Goal: Task Accomplishment & Management: Manage account settings

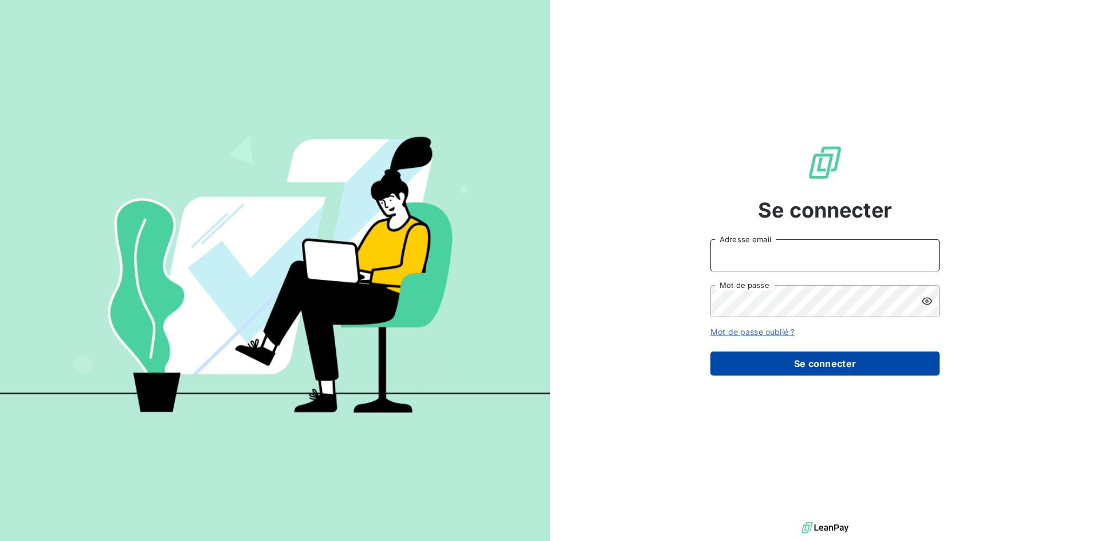
type input "[PERSON_NAME][EMAIL_ADDRESS][DOMAIN_NAME]"
click at [784, 359] on button "Se connecter" at bounding box center [824, 364] width 229 height 24
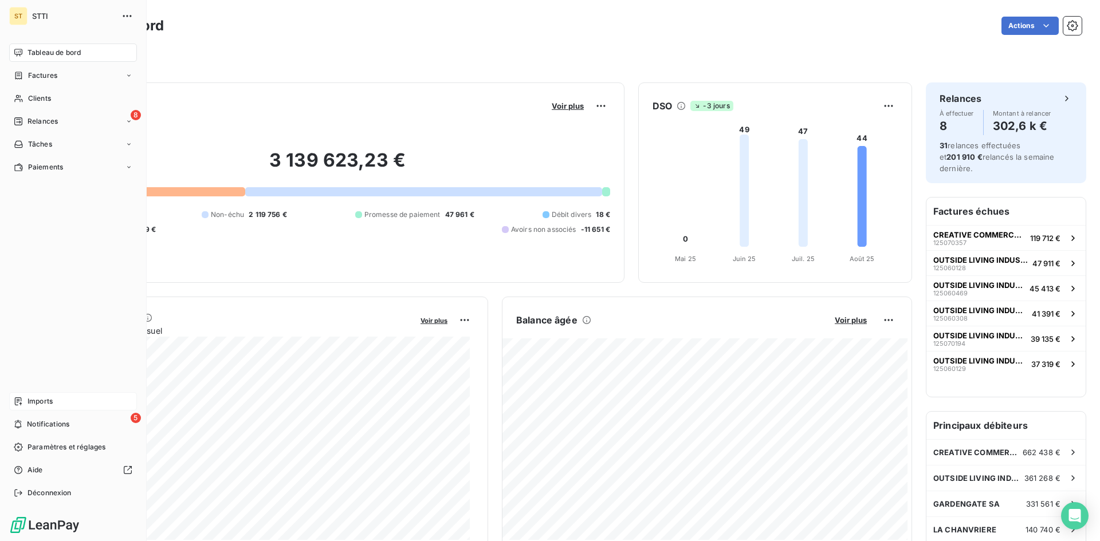
click at [57, 403] on div "Imports" at bounding box center [73, 401] width 128 height 18
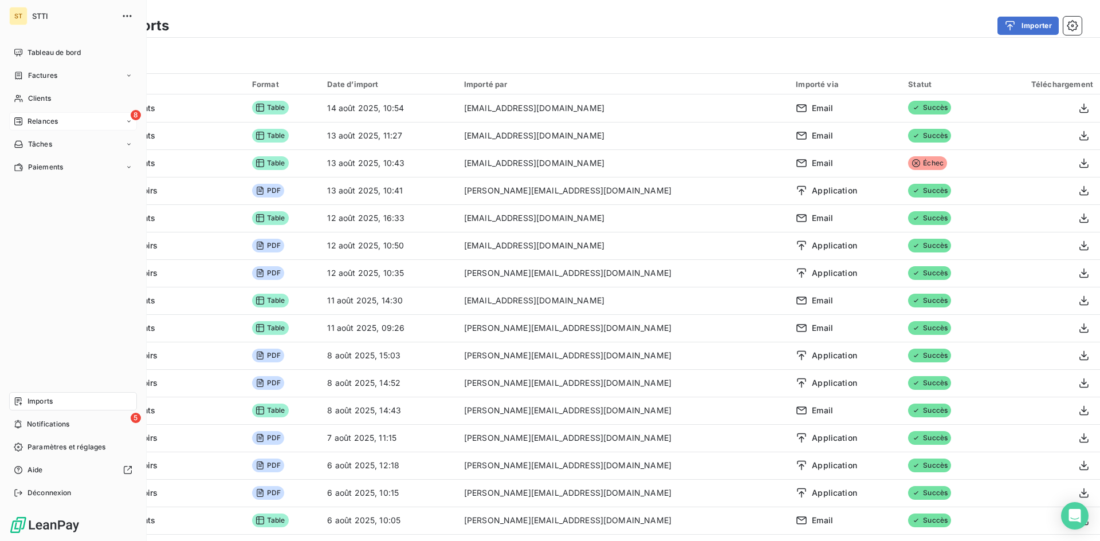
click at [54, 127] on div "8 Relances" at bounding box center [73, 121] width 128 height 18
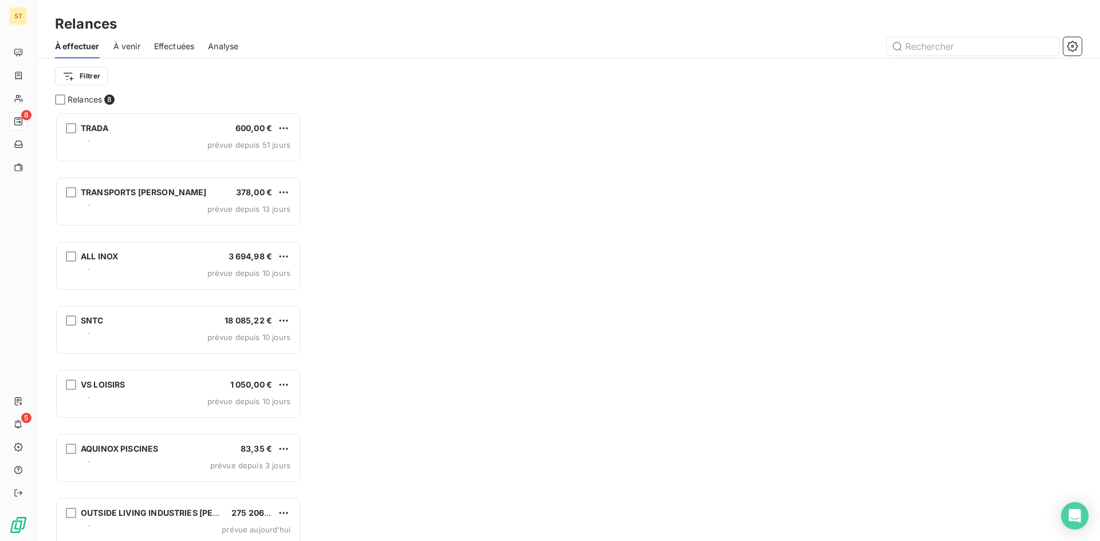
scroll to position [9, 9]
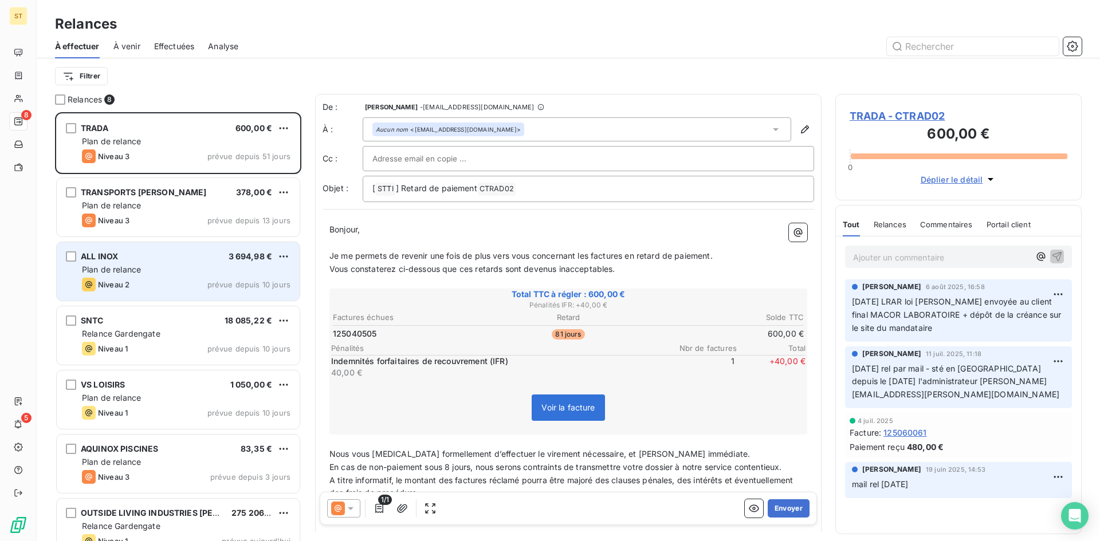
click at [152, 281] on div "Niveau 2 prévue depuis 10 jours" at bounding box center [186, 285] width 209 height 14
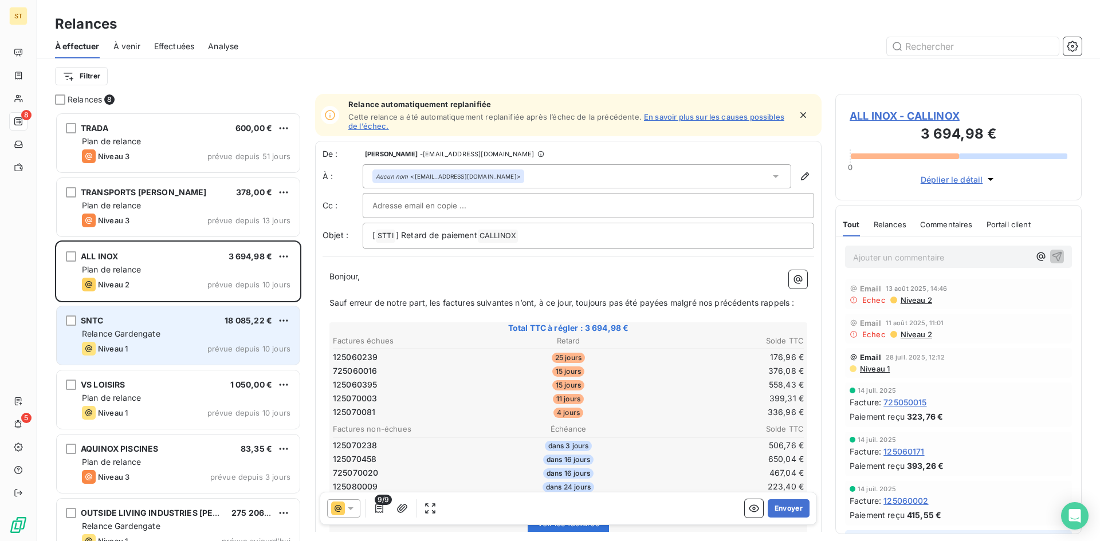
click at [142, 350] on div "Niveau 1 prévue depuis 10 jours" at bounding box center [186, 349] width 209 height 14
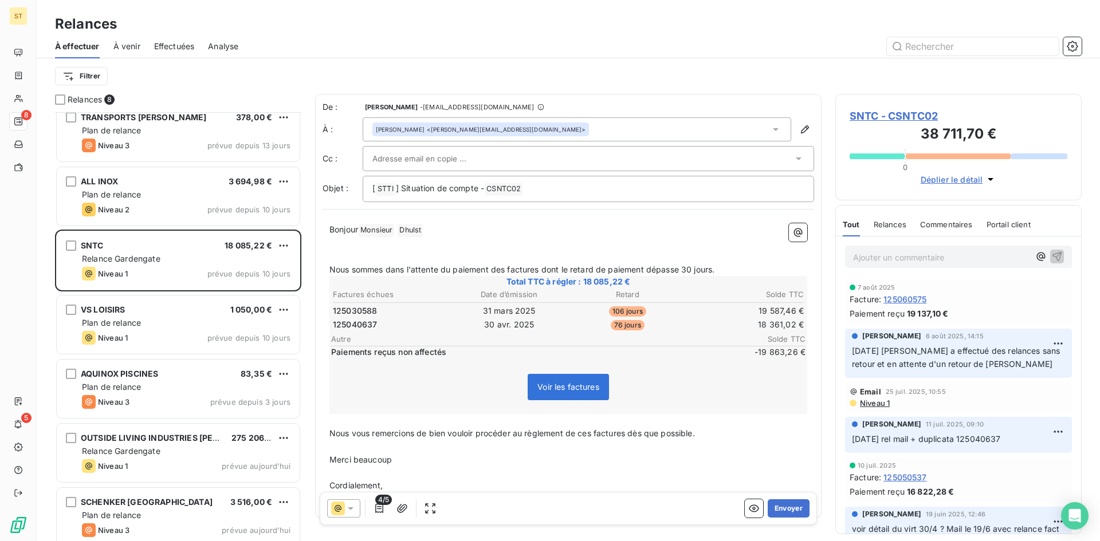
scroll to position [85, 0]
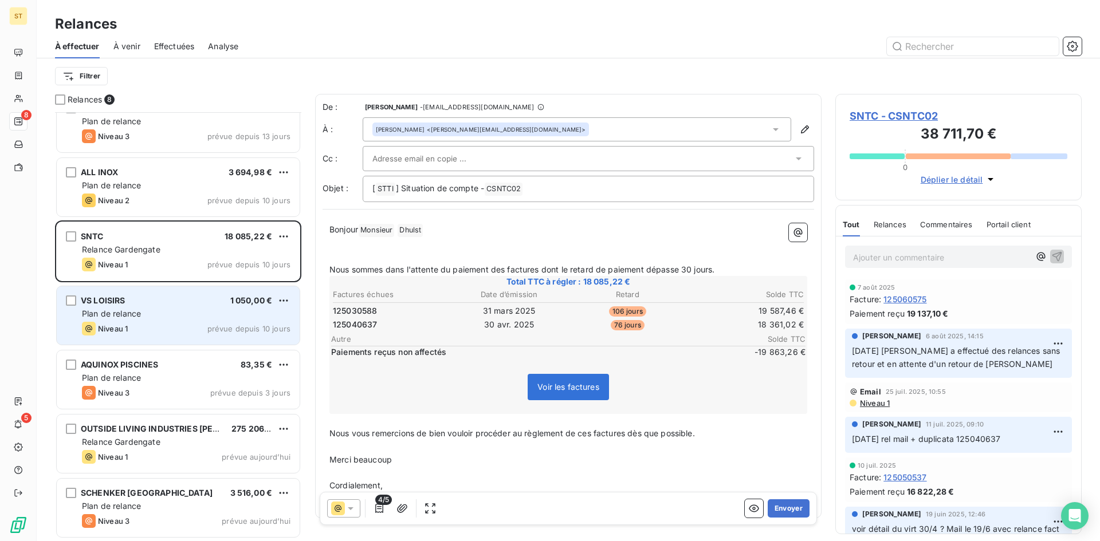
click at [140, 320] on div "VS LOISIRS 1 050,00 € Plan de relance Niveau 1 prévue depuis 10 jours" at bounding box center [178, 315] width 243 height 58
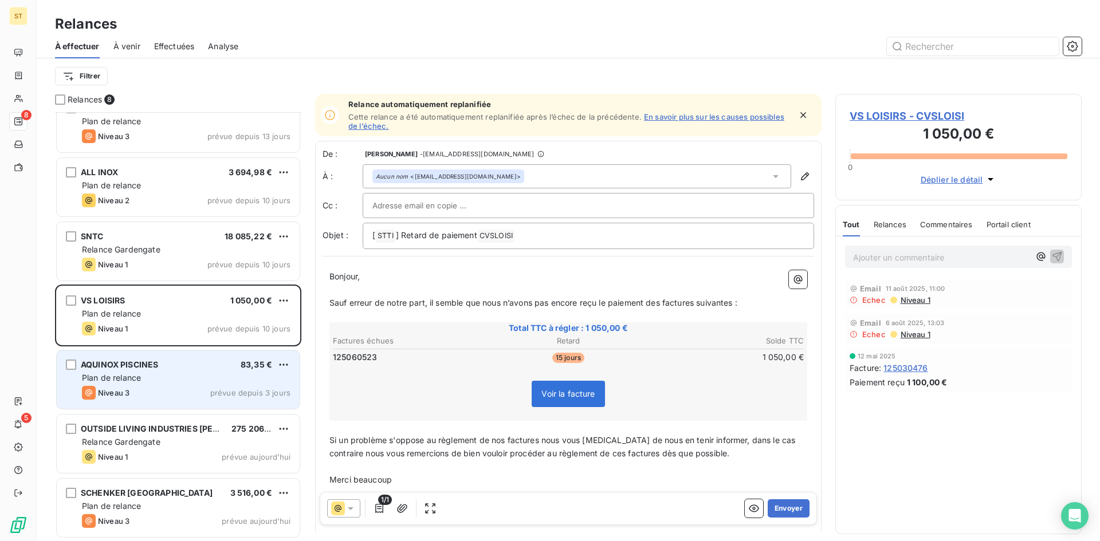
click at [147, 400] on div "AQUINOX PISCINES 83,35 € Plan de relance Niveau 3 prévue depuis 3 jours" at bounding box center [178, 380] width 243 height 58
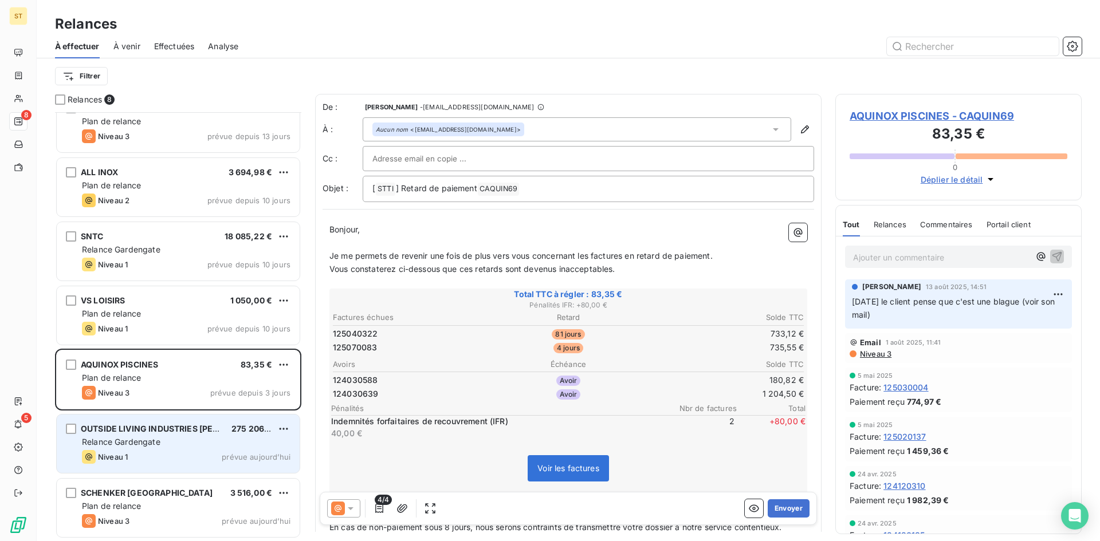
click at [138, 452] on div "Niveau 1 prévue aujourd’hui" at bounding box center [186, 457] width 209 height 14
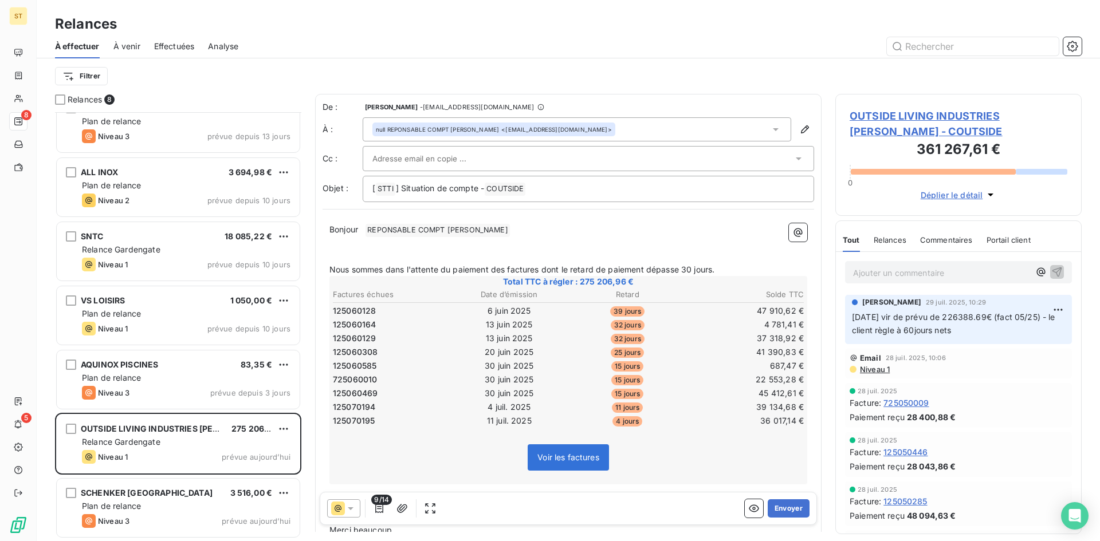
click at [874, 115] on span "OUTSIDE LIVING INDUSTRIES [PERSON_NAME] - COUTSIDE" at bounding box center [959, 123] width 218 height 31
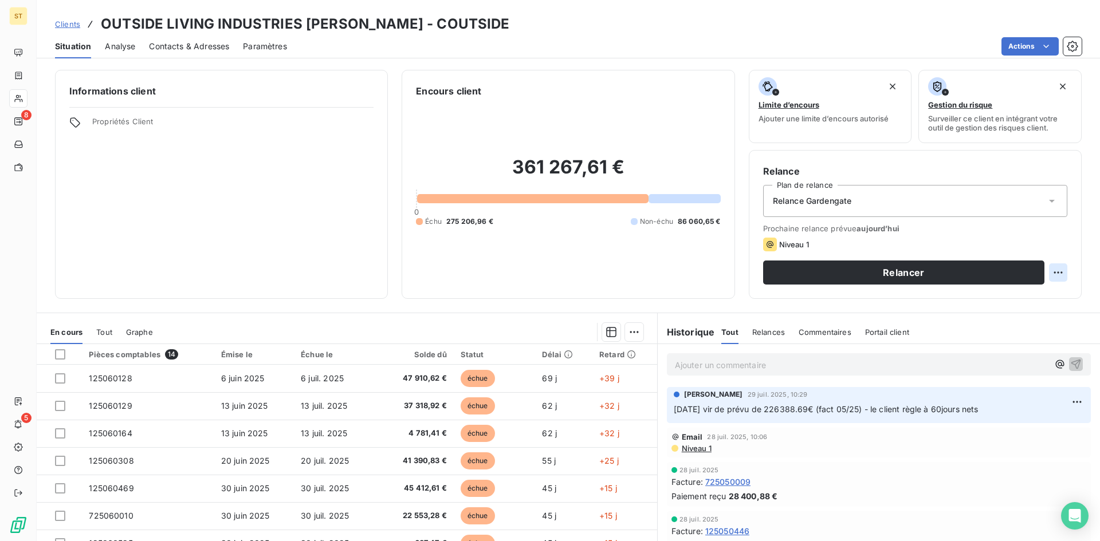
click at [1055, 272] on html "ST 8 5 Clients OUTSIDE LIVING INDUSTRIES [PERSON_NAME] - COUTSIDE Situation Ana…" at bounding box center [550, 270] width 1100 height 541
click at [989, 296] on div "Replanifier cette action" at bounding box center [1002, 298] width 103 height 18
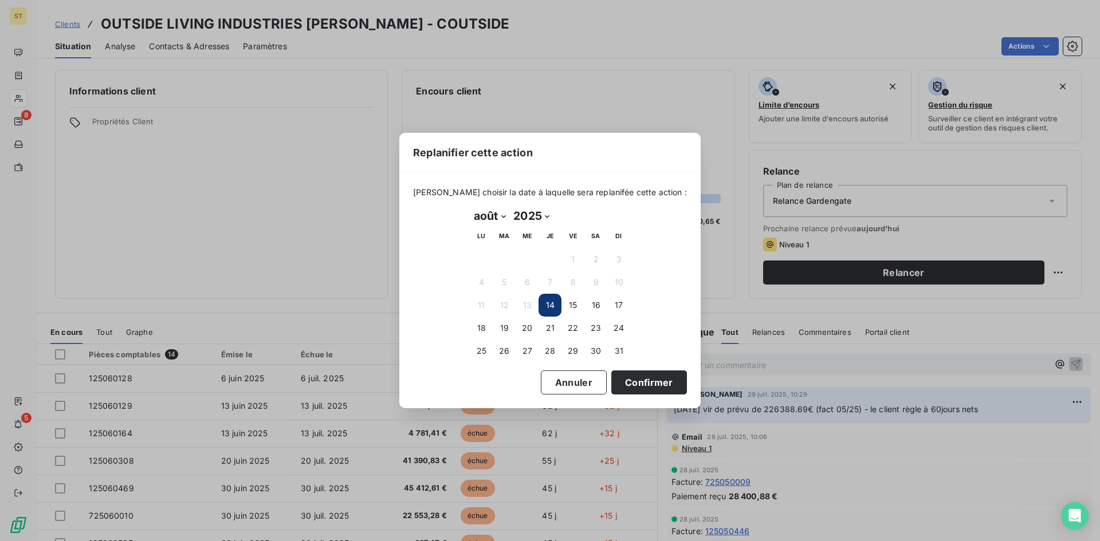
click at [502, 212] on select "janvier février mars avril mai juin juillet août septembre octobre novembre déc…" at bounding box center [490, 216] width 40 height 18
select select "8"
click at [470, 207] on select "janvier février mars avril mai juin juillet août septembre octobre novembre déc…" at bounding box center [490, 216] width 40 height 18
click at [507, 261] on button "2" at bounding box center [504, 259] width 23 height 23
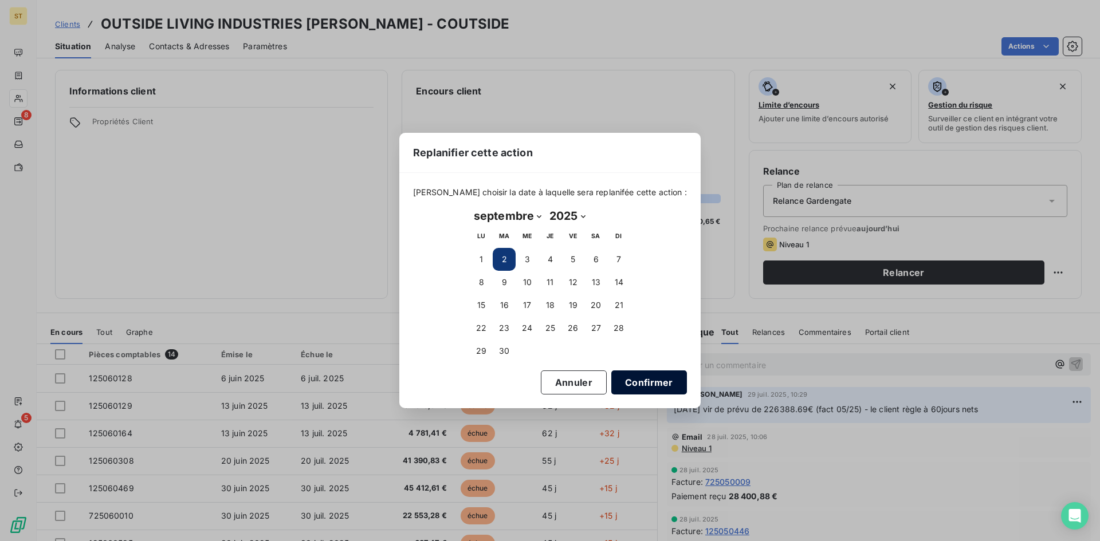
click at [611, 384] on button "Confirmer" at bounding box center [649, 383] width 76 height 24
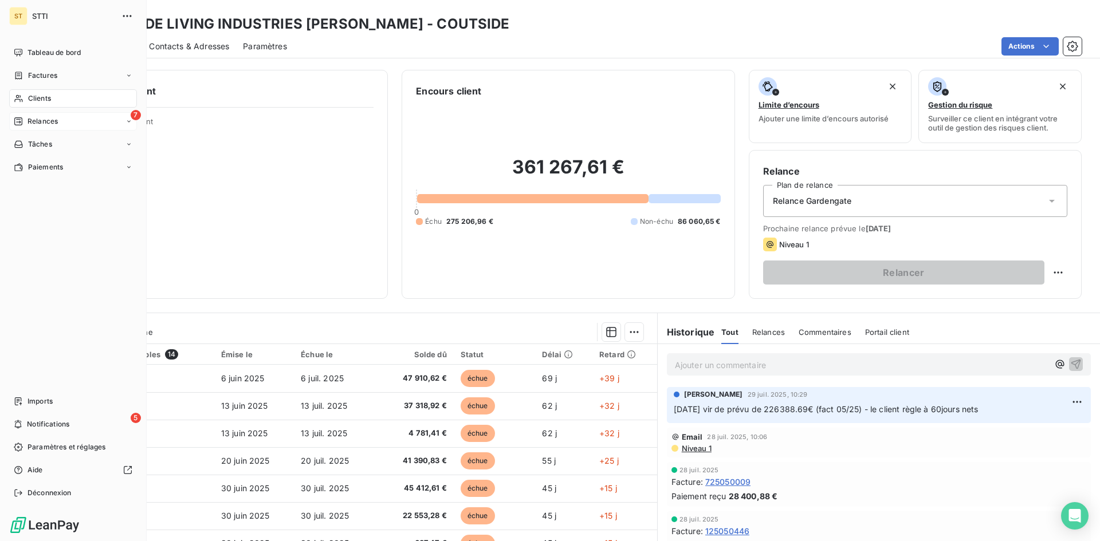
click at [56, 115] on div "7 Relances" at bounding box center [73, 121] width 128 height 18
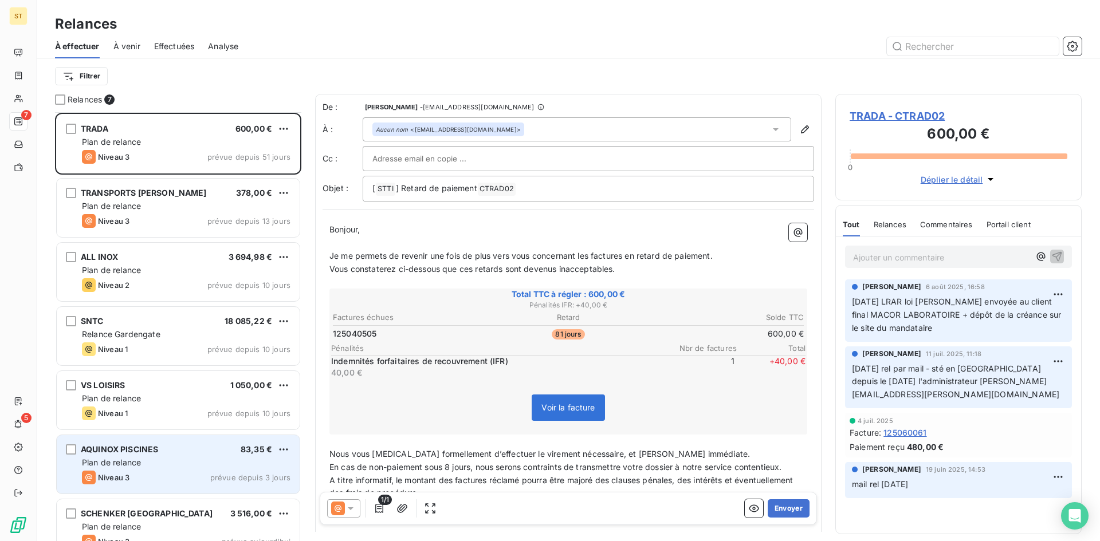
scroll to position [21, 0]
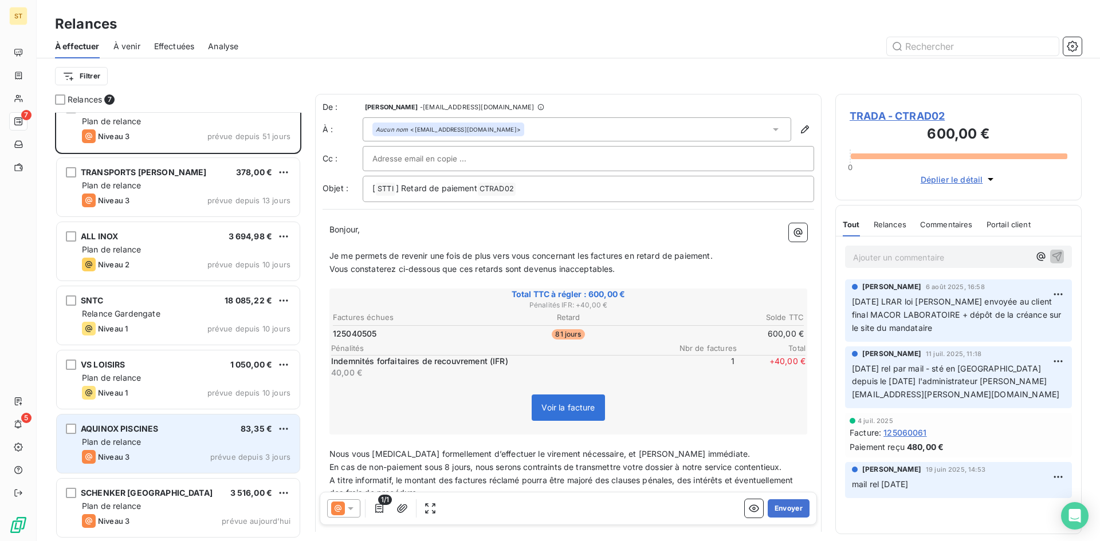
click at [170, 468] on div "AQUINOX PISCINES 83,35 € Plan de relance Niveau 3 prévue depuis 3 jours" at bounding box center [178, 444] width 243 height 58
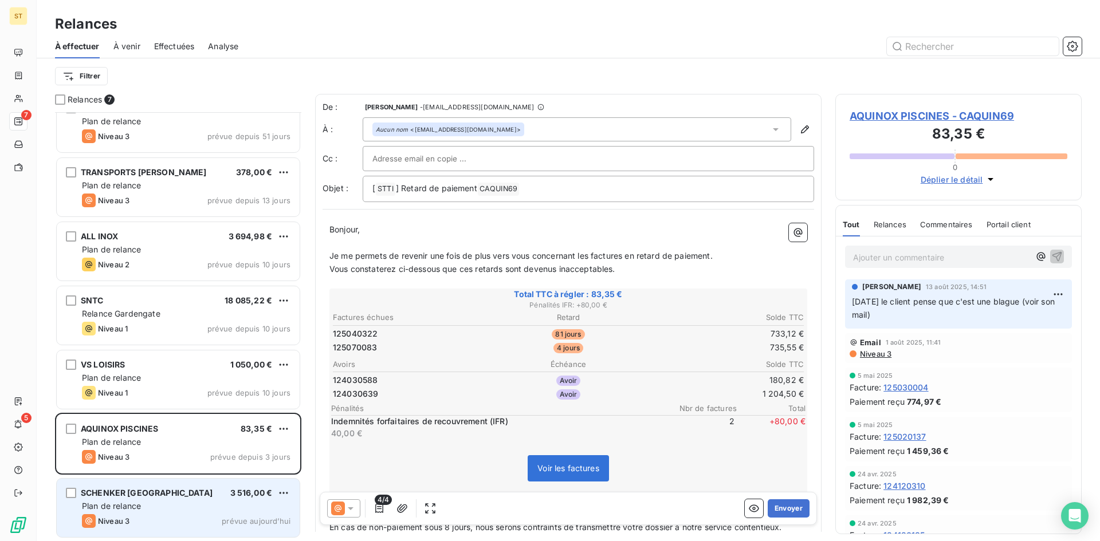
click at [192, 524] on div "Niveau 3 prévue aujourd’hui" at bounding box center [186, 521] width 209 height 14
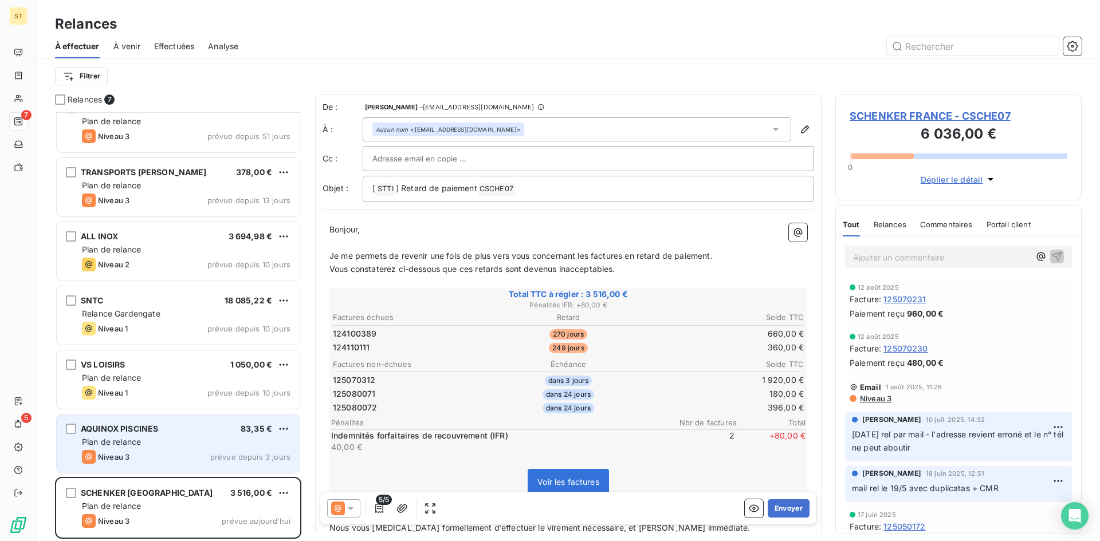
click at [190, 457] on div "Niveau 3 prévue depuis 3 jours" at bounding box center [186, 457] width 209 height 14
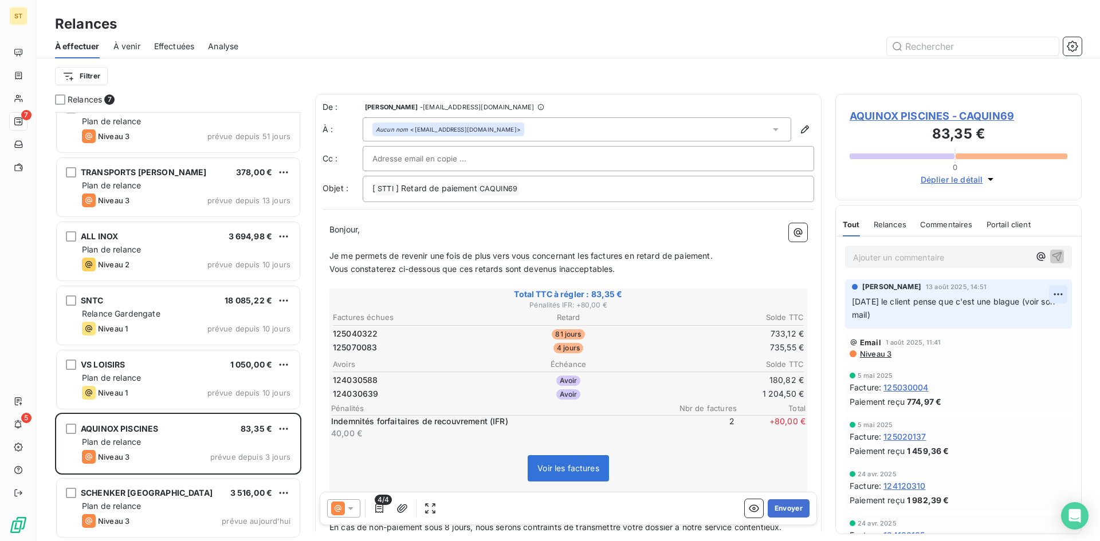
click at [1052, 294] on html "ST 7 5 Relances À effectuer À venir Effectuées Analyse Filtrer Relances 7 TRADA…" at bounding box center [550, 270] width 1100 height 541
click at [1018, 319] on div "Editer" at bounding box center [1022, 320] width 64 height 18
click at [1029, 301] on p "[DATE] le client pense que c'est une blague (voir son mail)" at bounding box center [951, 309] width 199 height 26
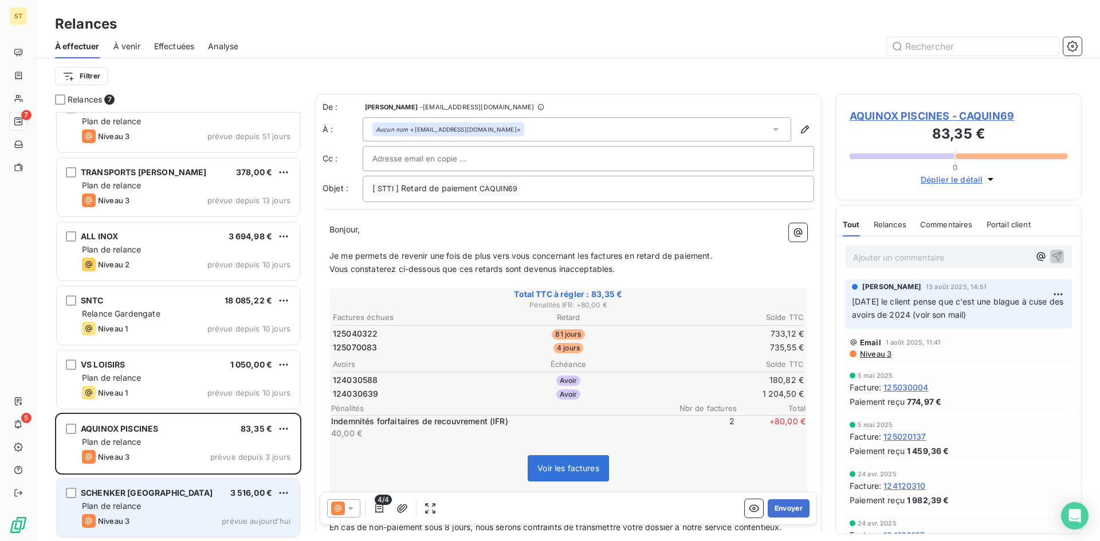
click at [215, 515] on div "Niveau 3 prévue aujourd’hui" at bounding box center [186, 521] width 209 height 14
